Goal: Go to known website: Access a specific website the user already knows

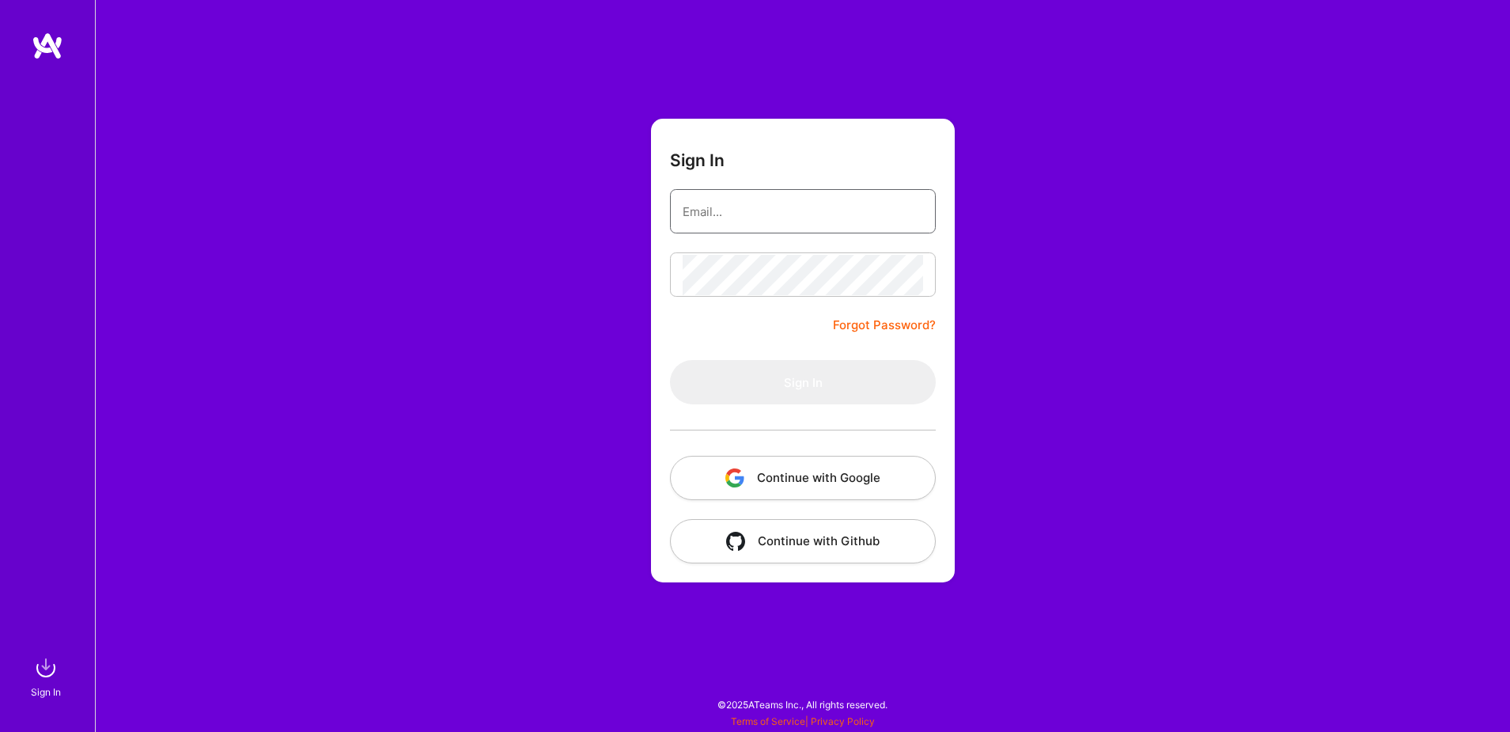
type input "sarahjanemills@gmail.com"
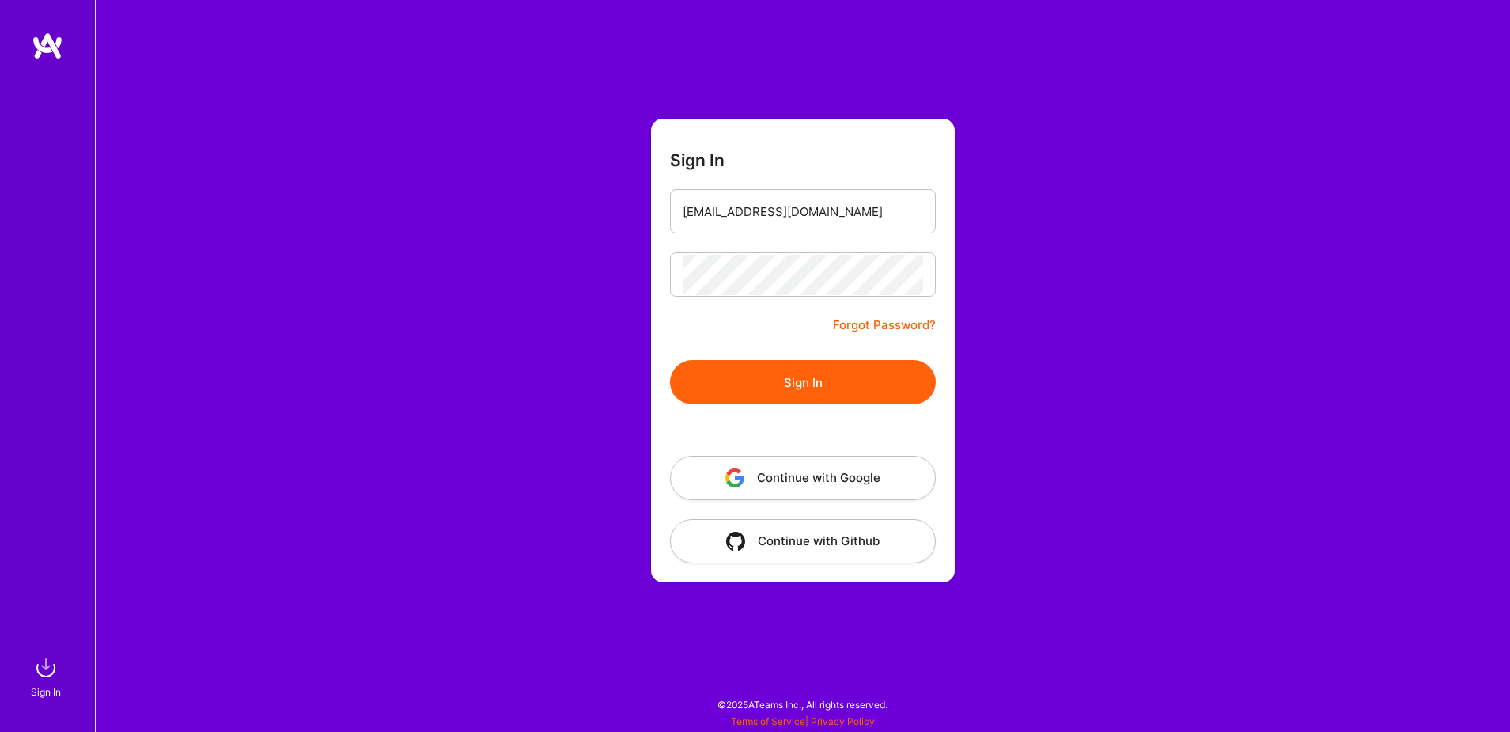
click at [830, 486] on button "Continue with Google" at bounding box center [803, 478] width 266 height 44
